Goal: Check status: Check status

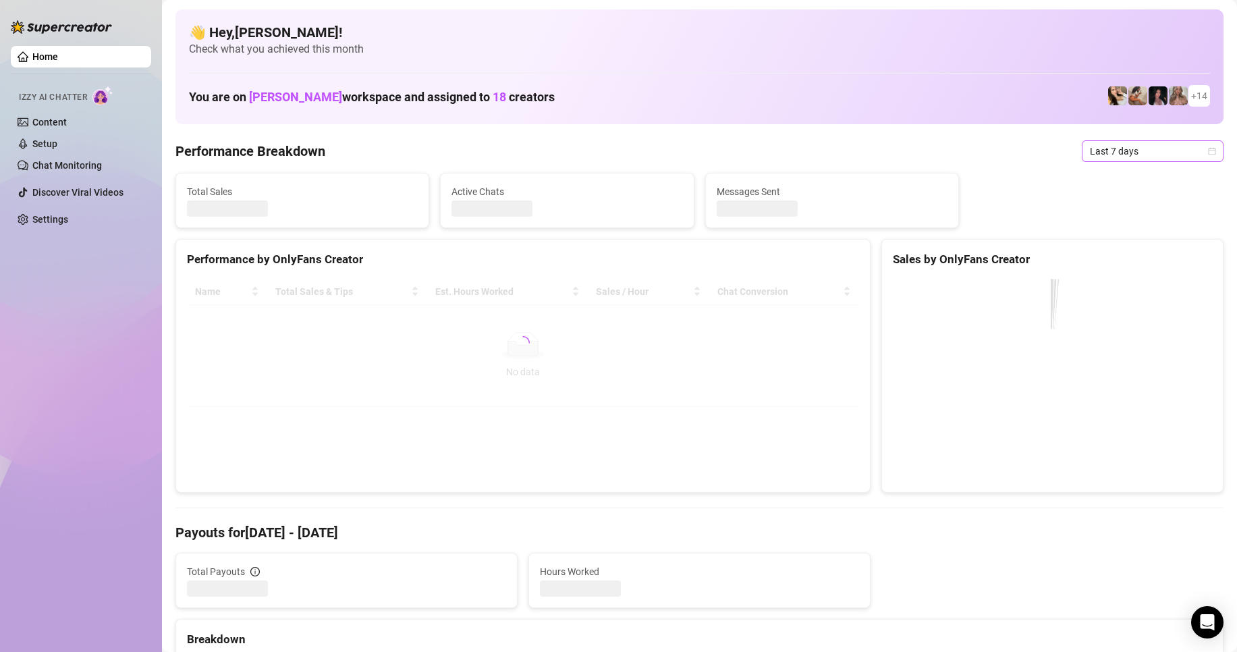
click at [1115, 143] on span "Last 7 days" at bounding box center [1152, 151] width 125 height 20
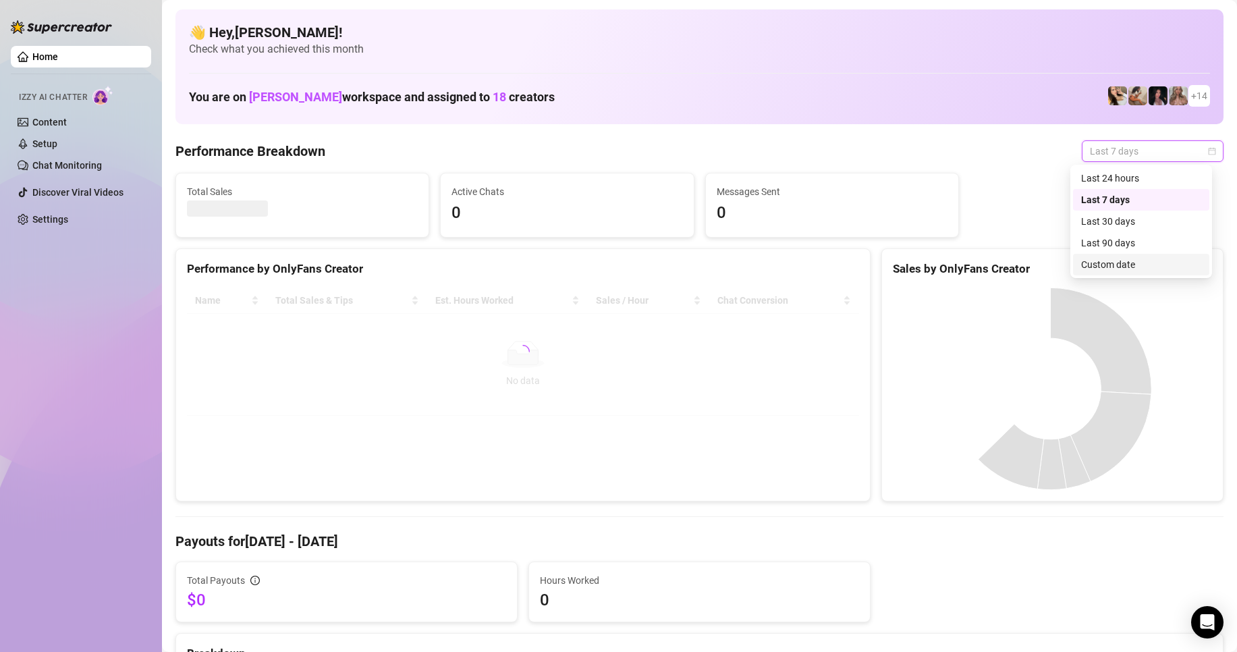
click at [1112, 265] on div "Custom date" at bounding box center [1141, 264] width 120 height 15
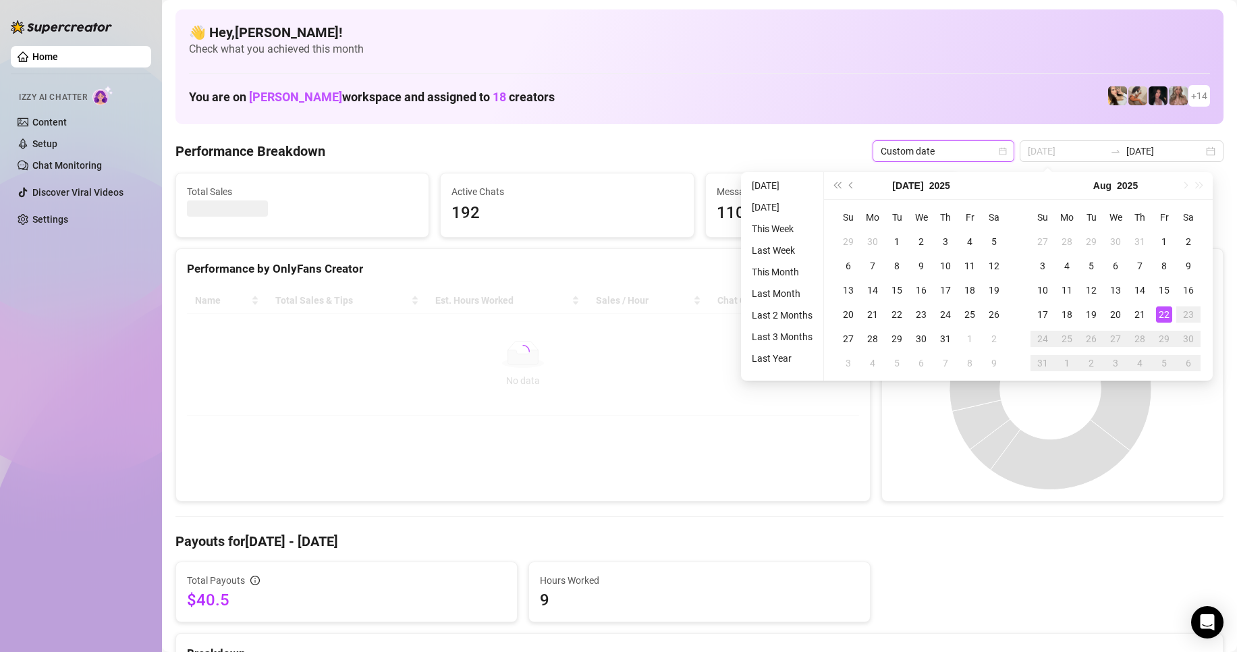
click at [1158, 316] on div "22" at bounding box center [1164, 314] width 16 height 16
click at [1160, 312] on div "22" at bounding box center [1164, 314] width 16 height 16
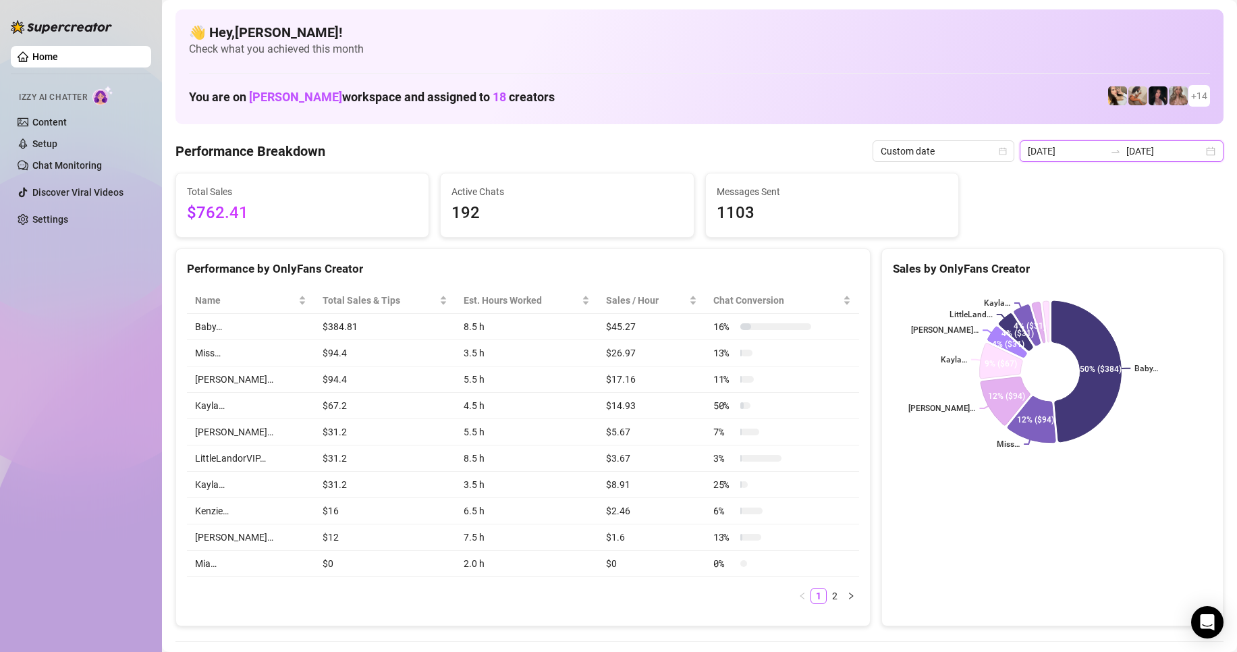
click at [1073, 158] on input "[DATE]" at bounding box center [1065, 151] width 77 height 15
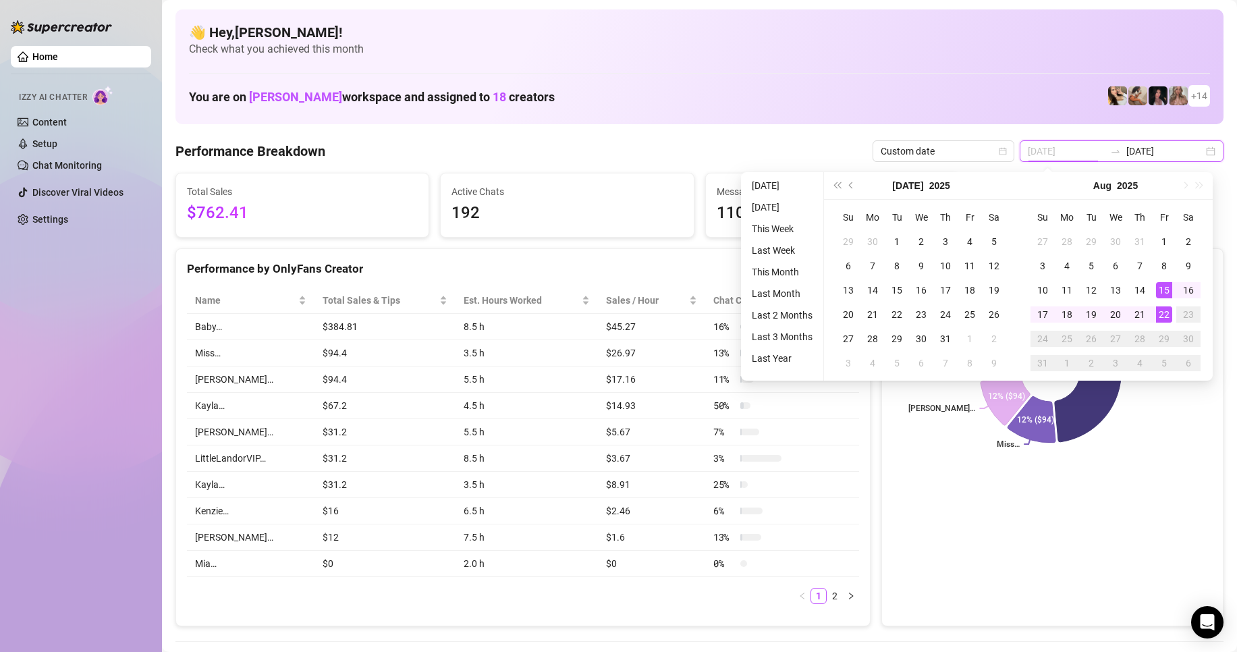
type input "[DATE]"
click at [1166, 310] on div "22" at bounding box center [1164, 314] width 16 height 16
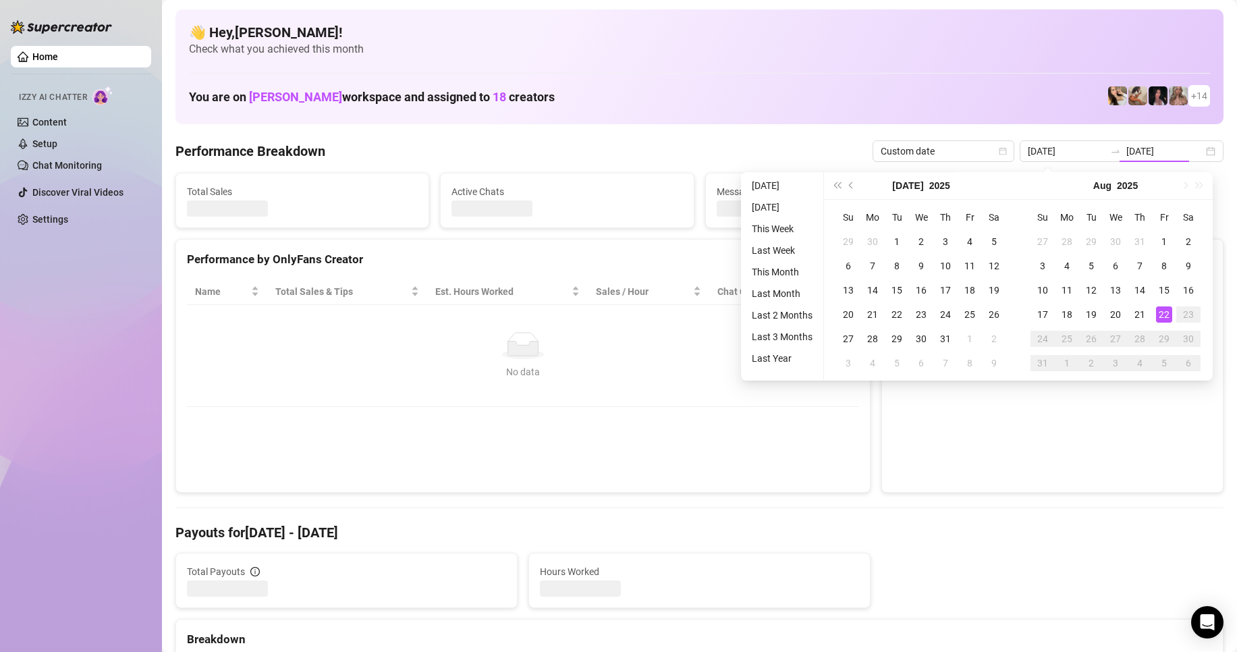
type input "[DATE]"
